Goal: Navigation & Orientation: Find specific page/section

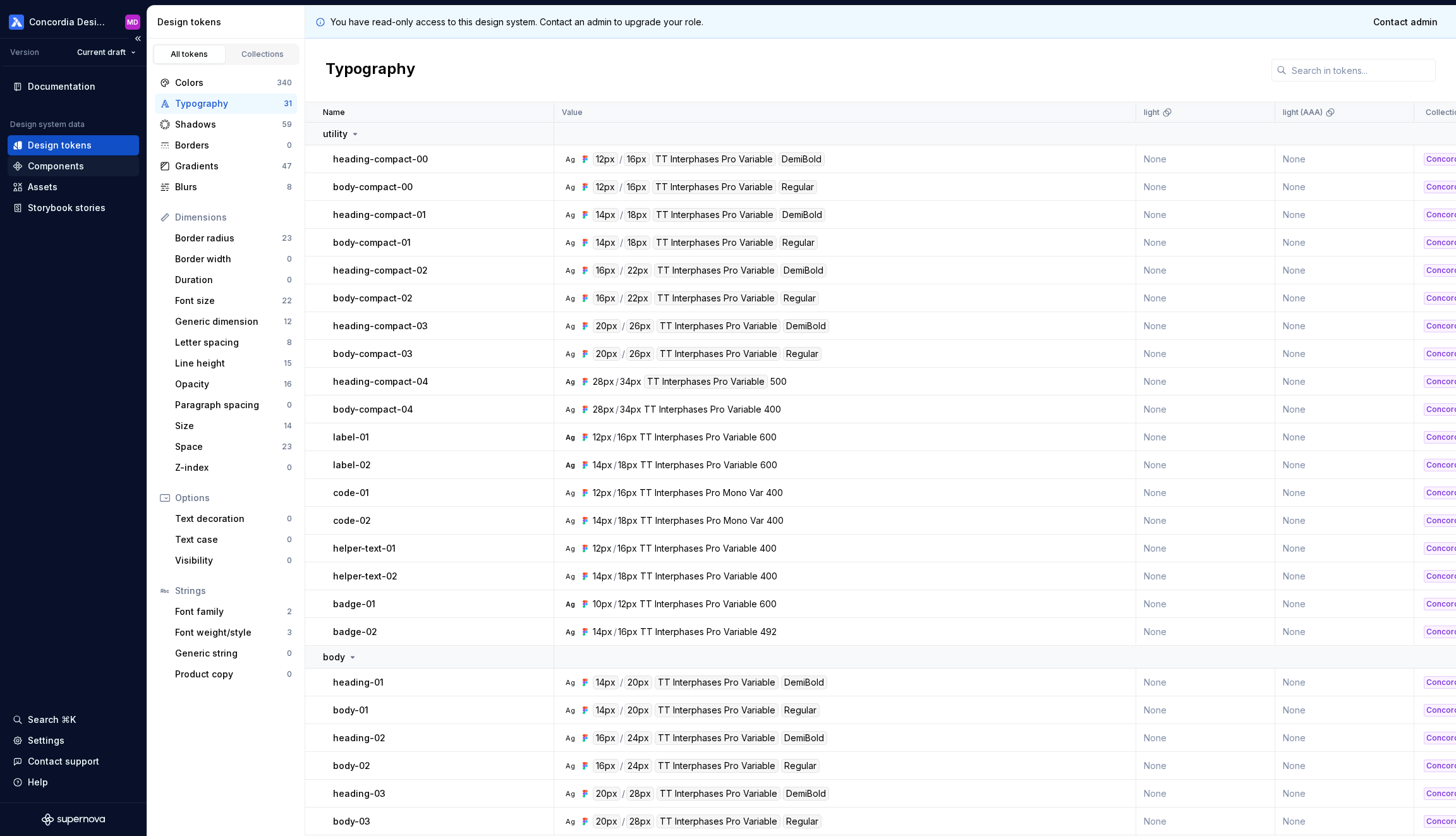
click at [58, 159] on div "Components" at bounding box center [73, 166] width 131 height 20
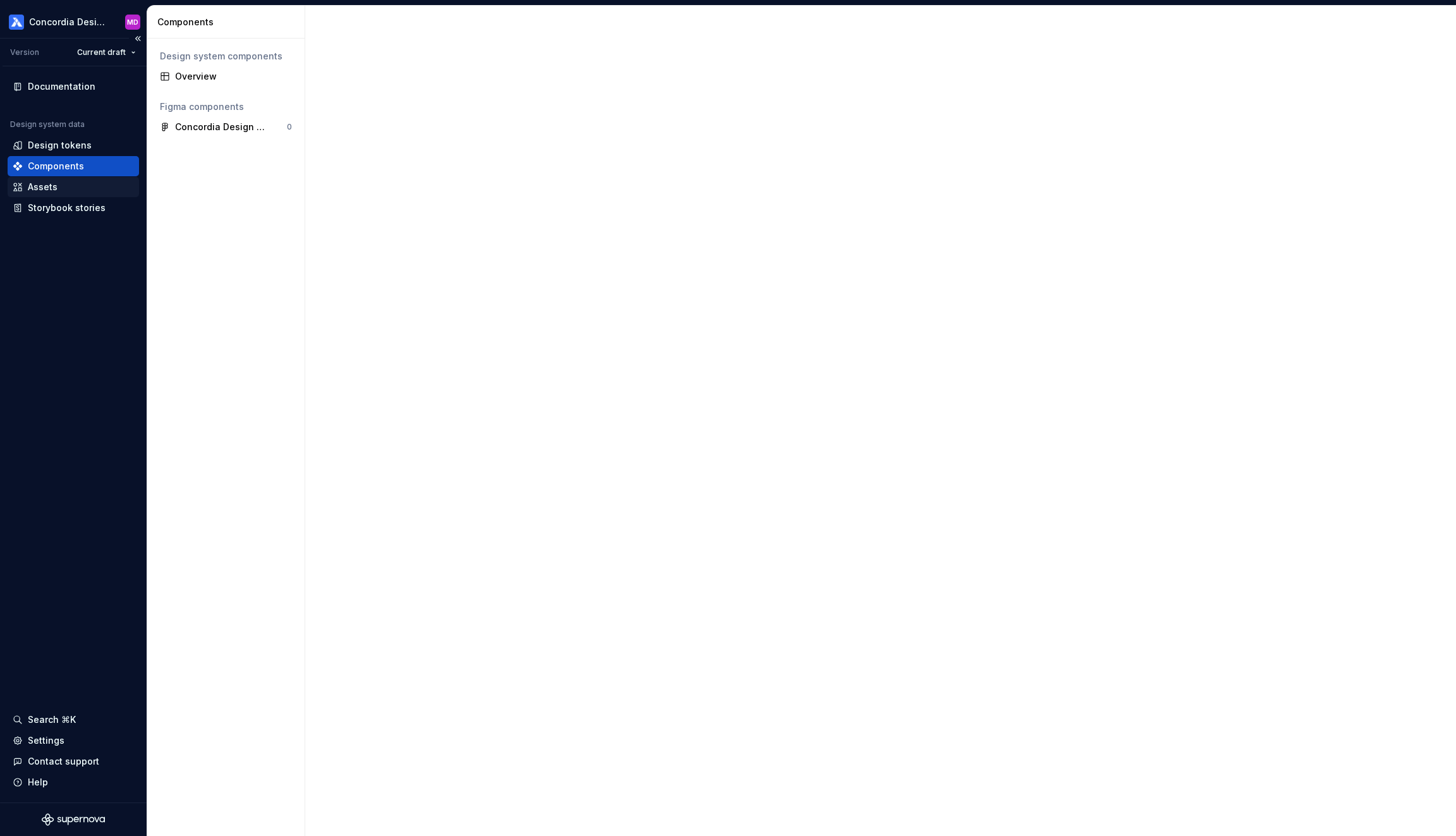
click at [70, 184] on div "Assets" at bounding box center [73, 187] width 121 height 13
